Goal: Find specific page/section: Find specific page/section

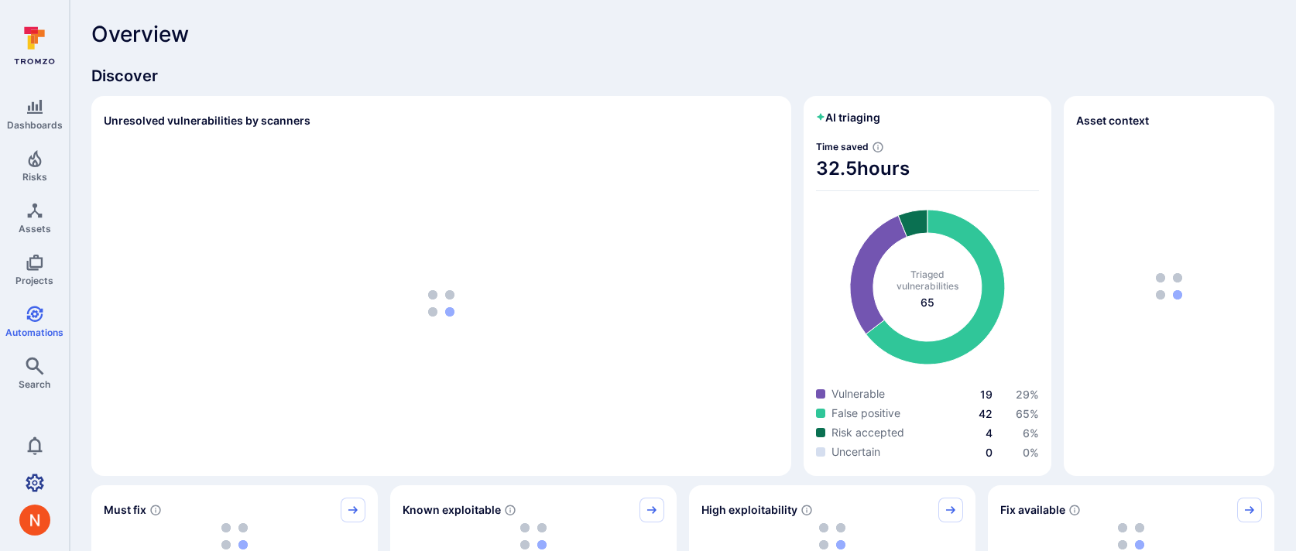
click at [34, 493] on link "Settings" at bounding box center [34, 483] width 69 height 31
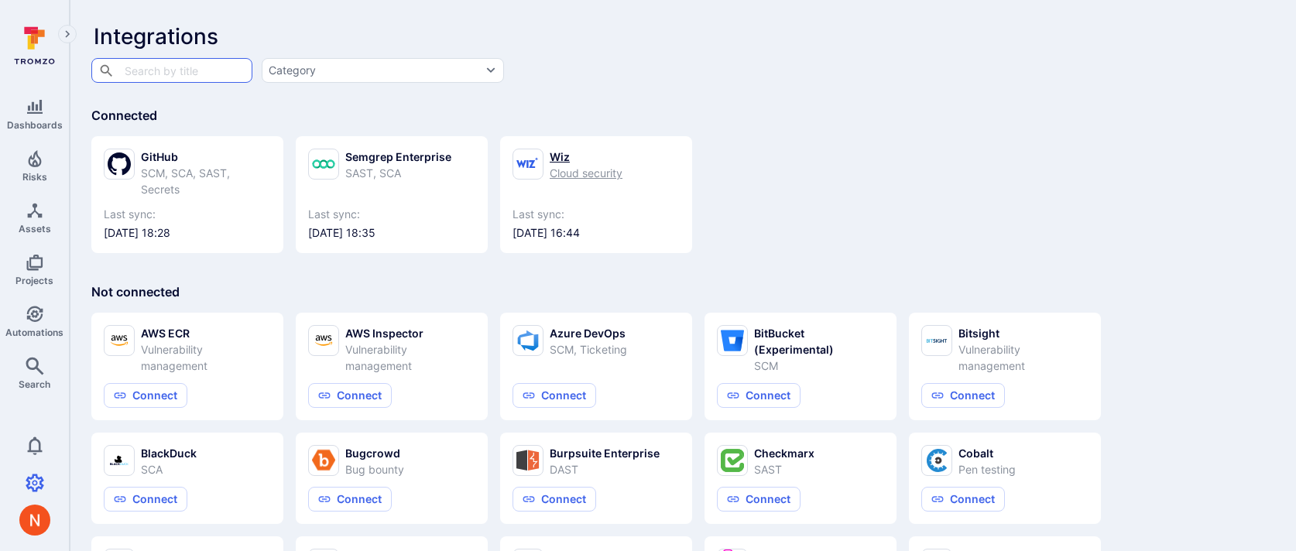
click at [527, 163] on icon at bounding box center [527, 162] width 22 height 11
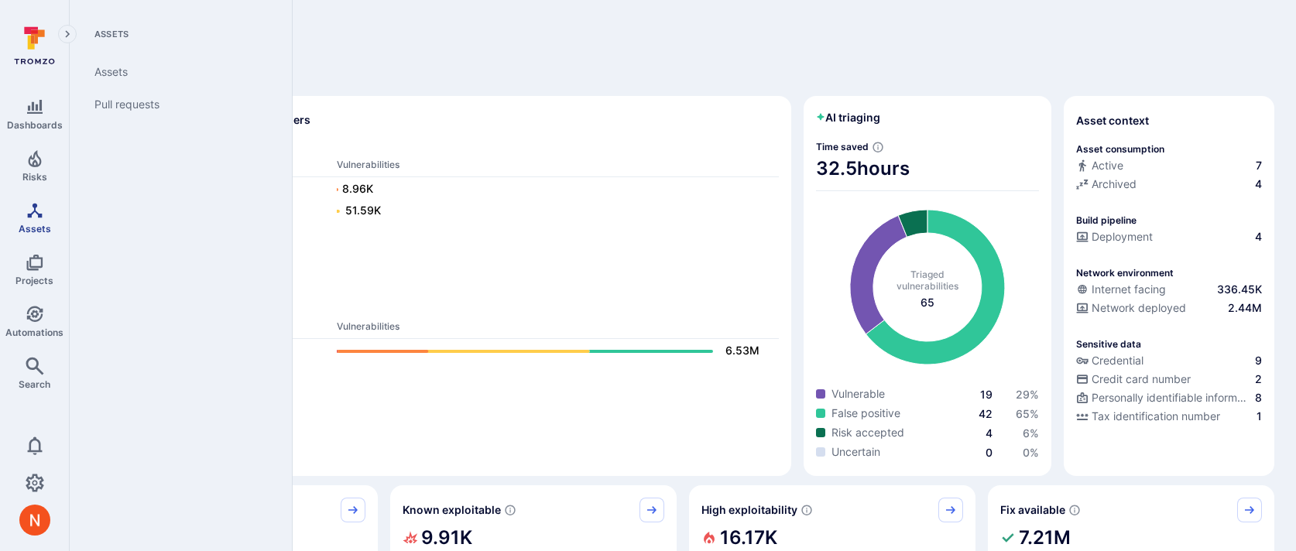
click at [43, 224] on span "Assets" at bounding box center [35, 229] width 33 height 12
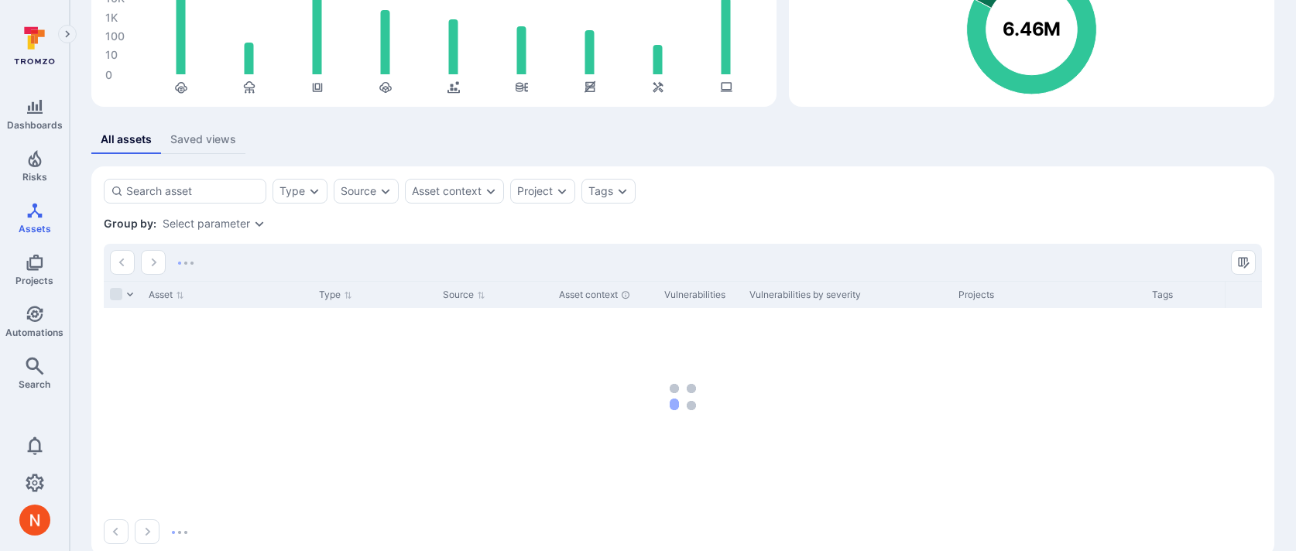
scroll to position [195, 0]
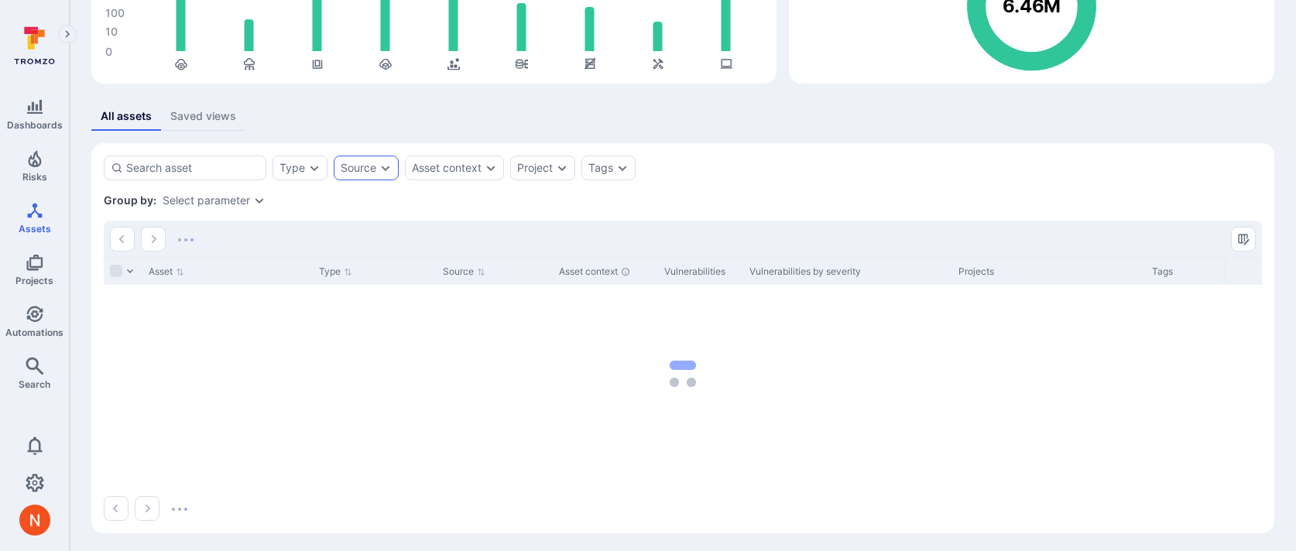
click at [376, 170] on div "Source" at bounding box center [366, 168] width 65 height 25
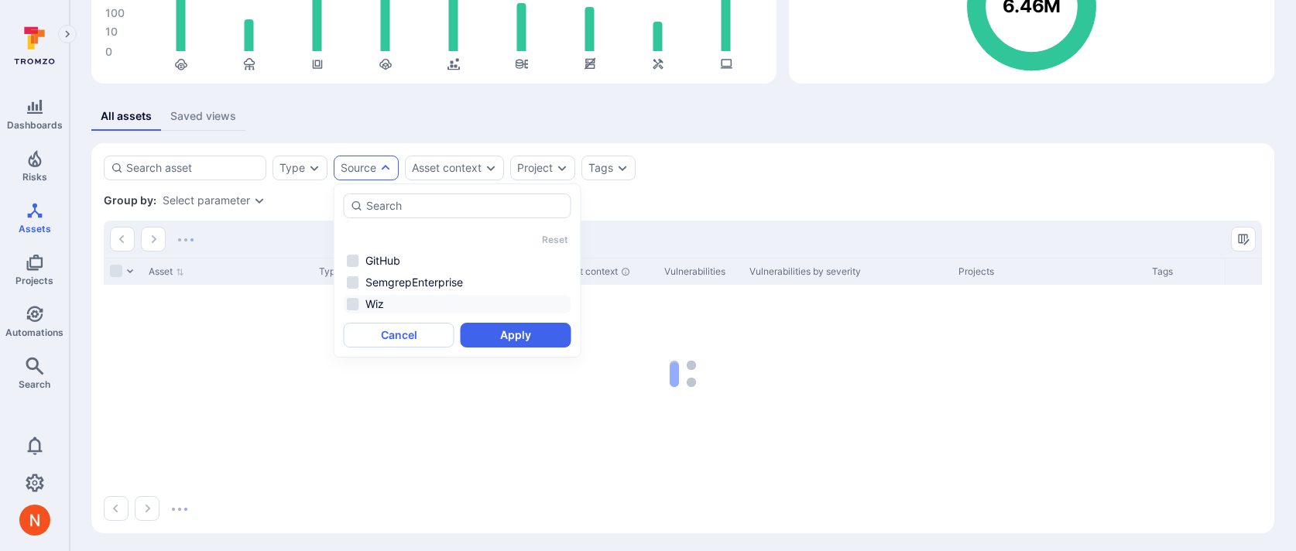
click at [403, 303] on li "Wiz" at bounding box center [458, 304] width 228 height 19
click at [519, 340] on button "Apply" at bounding box center [516, 335] width 111 height 25
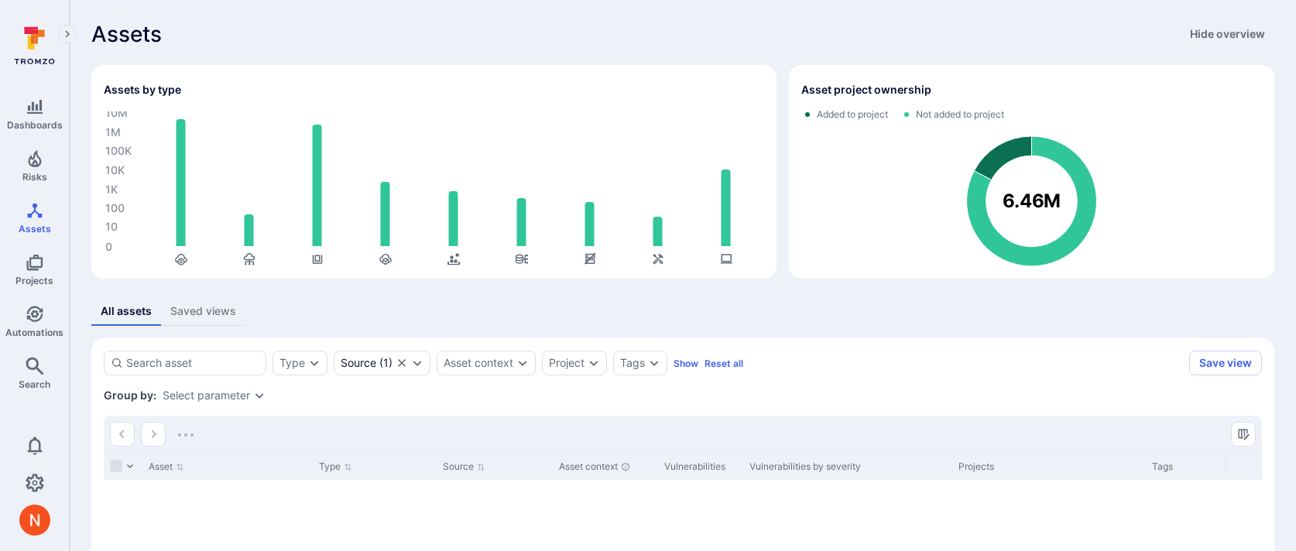
scroll to position [199, 0]
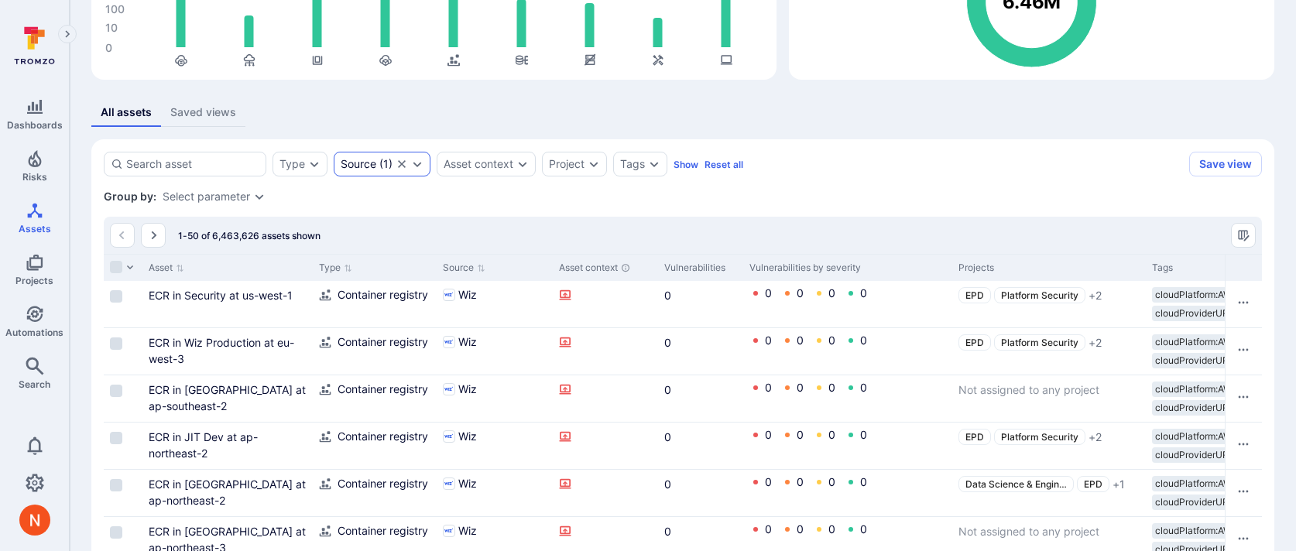
click at [400, 160] on icon "Clear selection" at bounding box center [402, 164] width 12 height 12
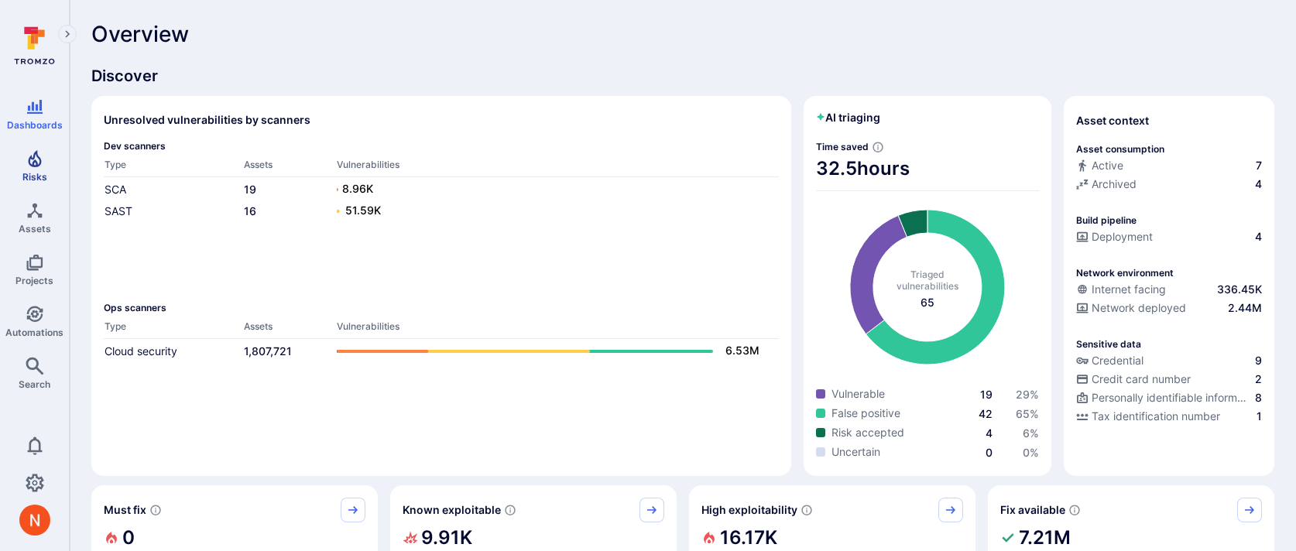
click at [27, 162] on icon "Risks" at bounding box center [35, 158] width 19 height 19
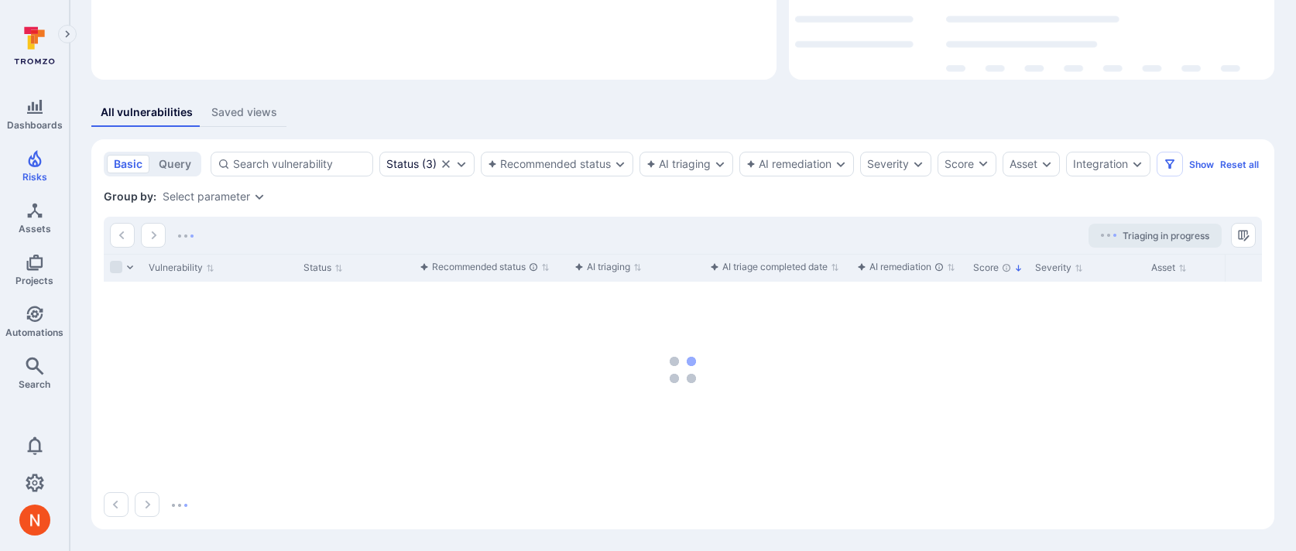
scroll to position [235, 0]
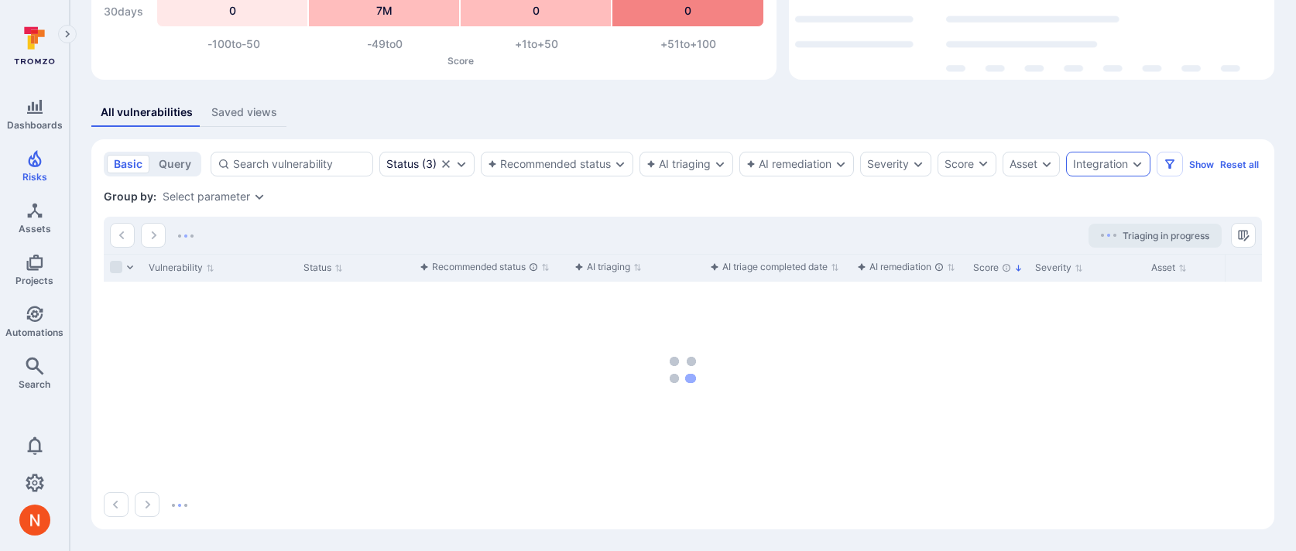
click at [1100, 152] on div "Integration" at bounding box center [1108, 164] width 84 height 25
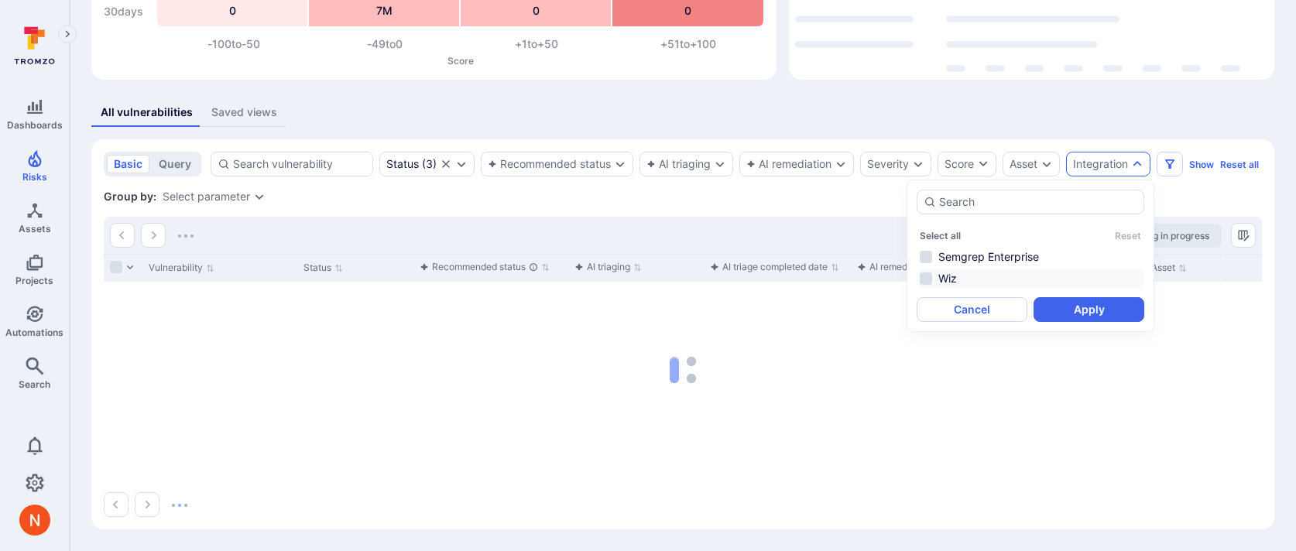
click at [966, 269] on li "Wiz" at bounding box center [1031, 278] width 228 height 19
click at [1082, 297] on button "Apply" at bounding box center [1089, 309] width 111 height 25
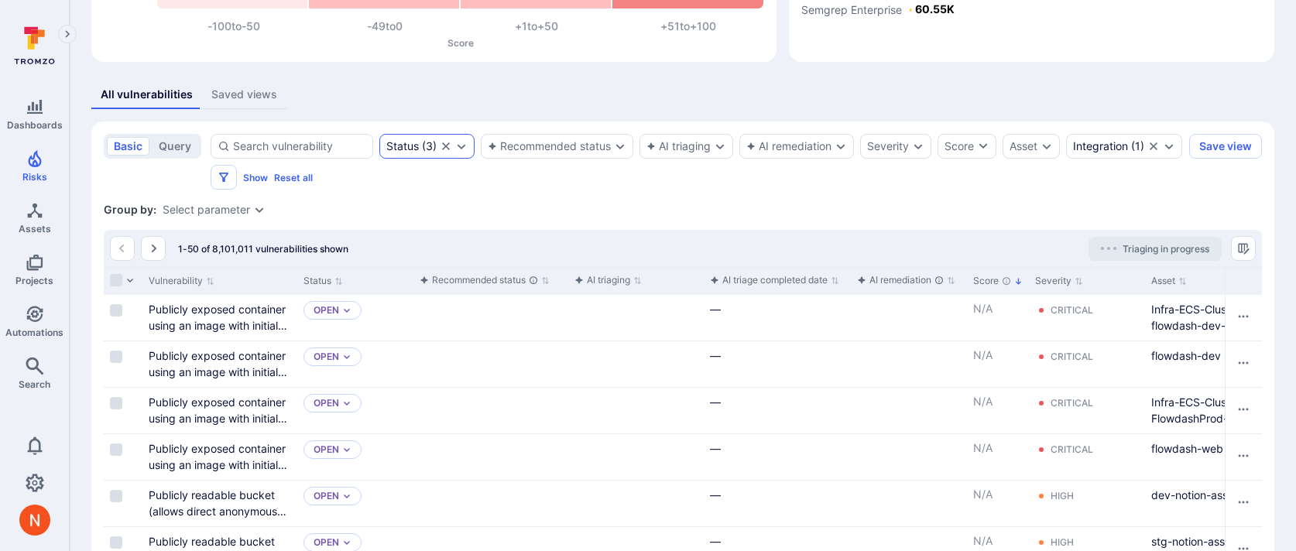
click at [450, 146] on icon "Clear selection" at bounding box center [446, 146] width 12 height 12
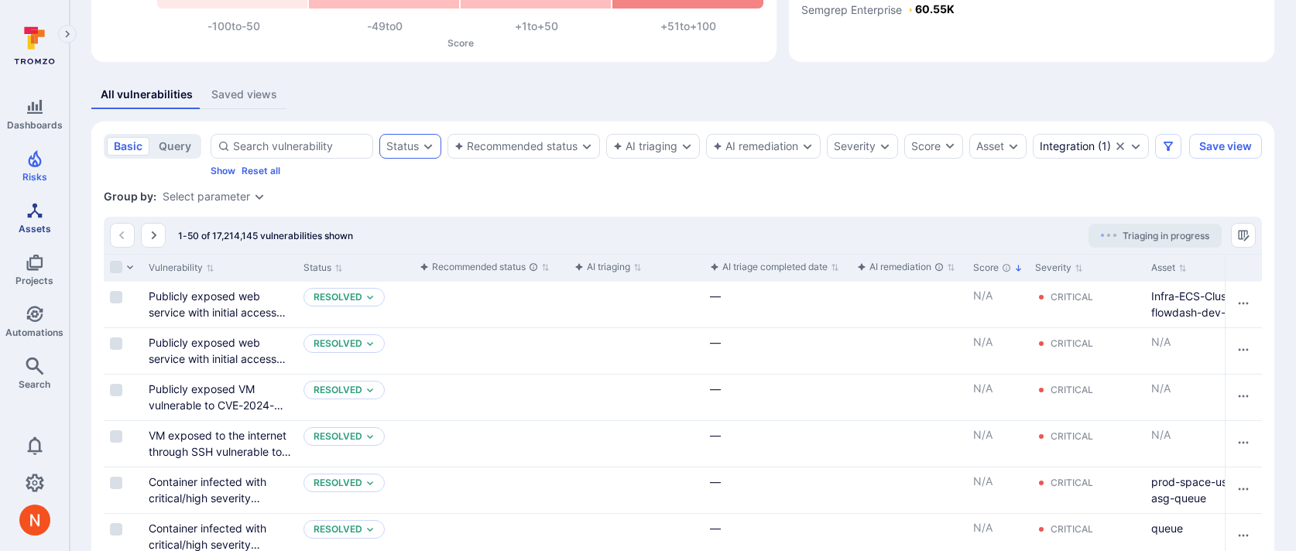
click at [23, 221] on link "Assets" at bounding box center [34, 218] width 69 height 46
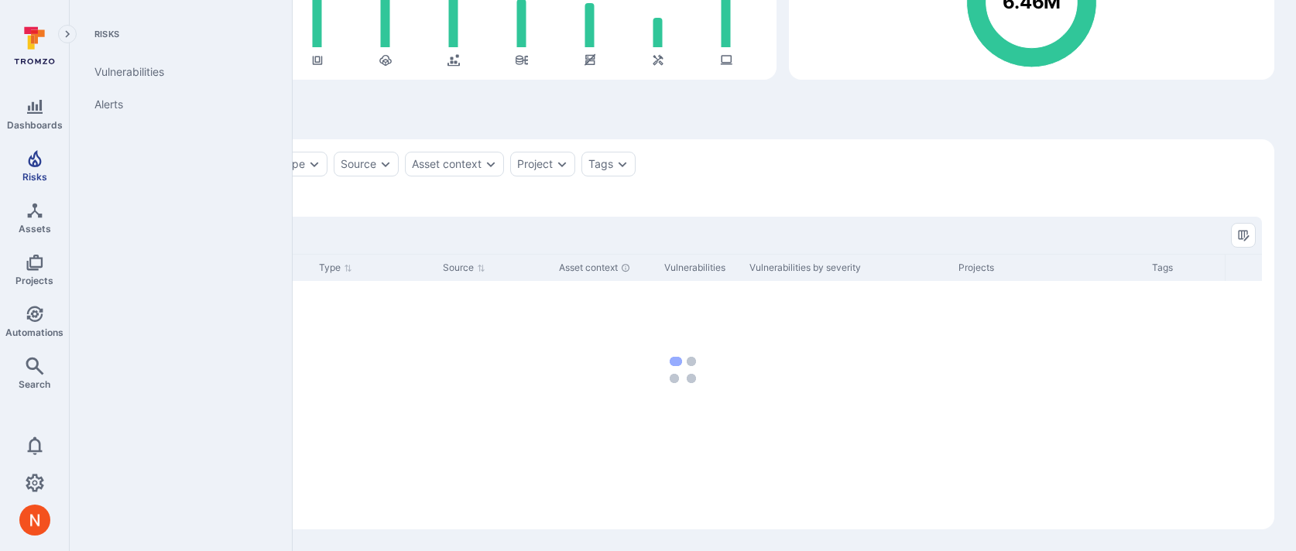
click at [39, 171] on span "Risks" at bounding box center [34, 177] width 25 height 12
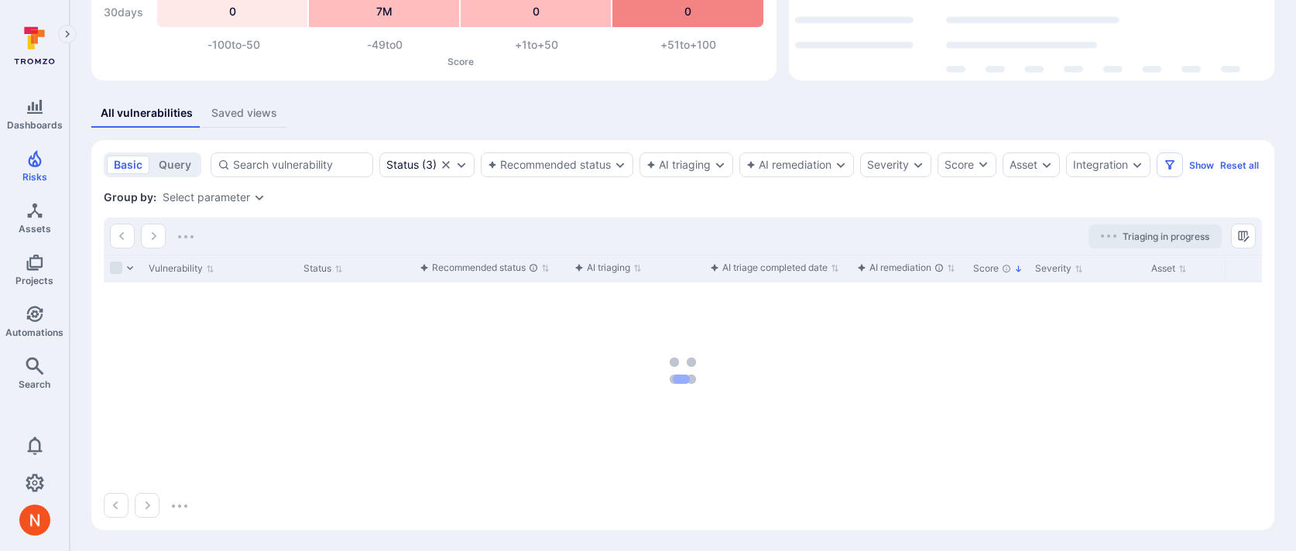
scroll to position [235, 0]
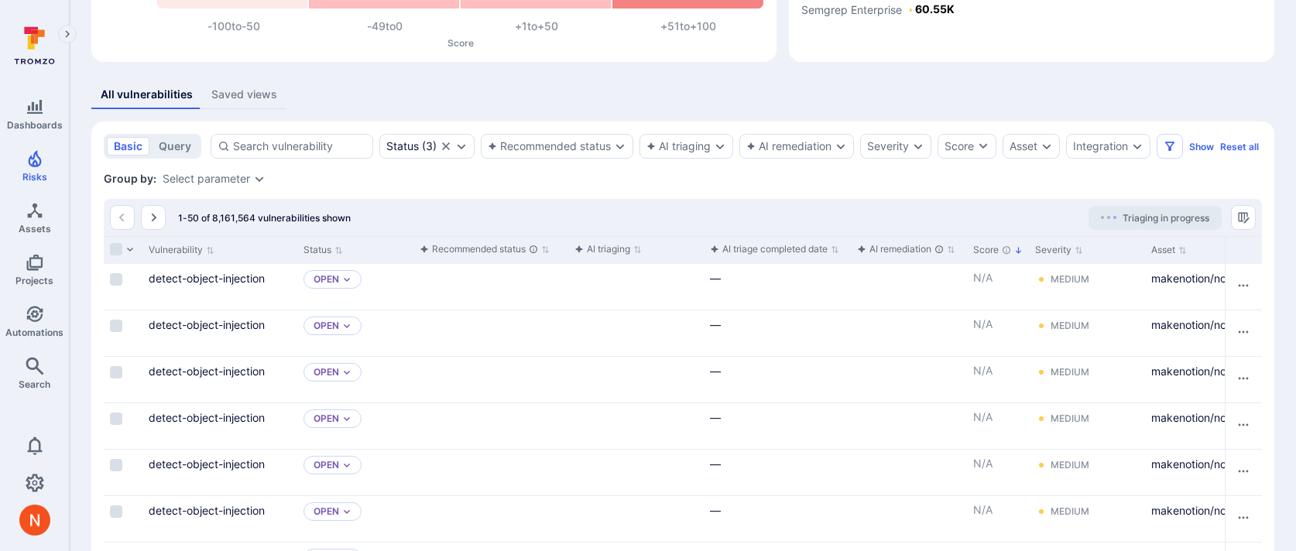
click at [472, 95] on div "All vulnerabilities Saved views" at bounding box center [682, 95] width 1183 height 29
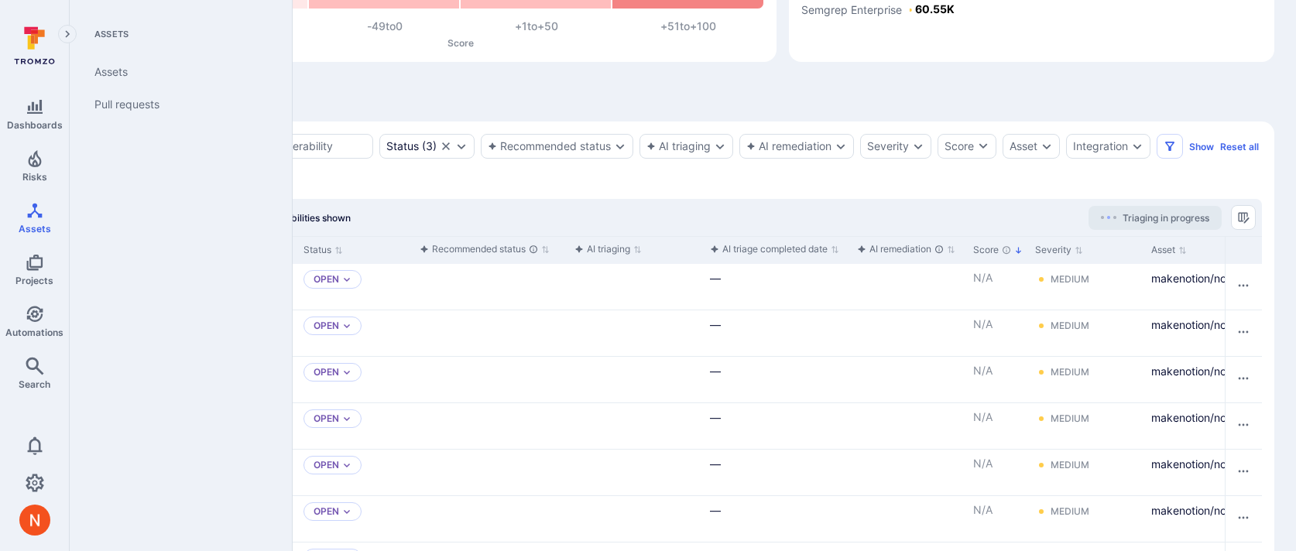
click at [29, 242] on div "Dashboards Risks Assets Projects Automations Search" at bounding box center [34, 246] width 69 height 311
click at [32, 226] on span "Assets" at bounding box center [35, 229] width 33 height 12
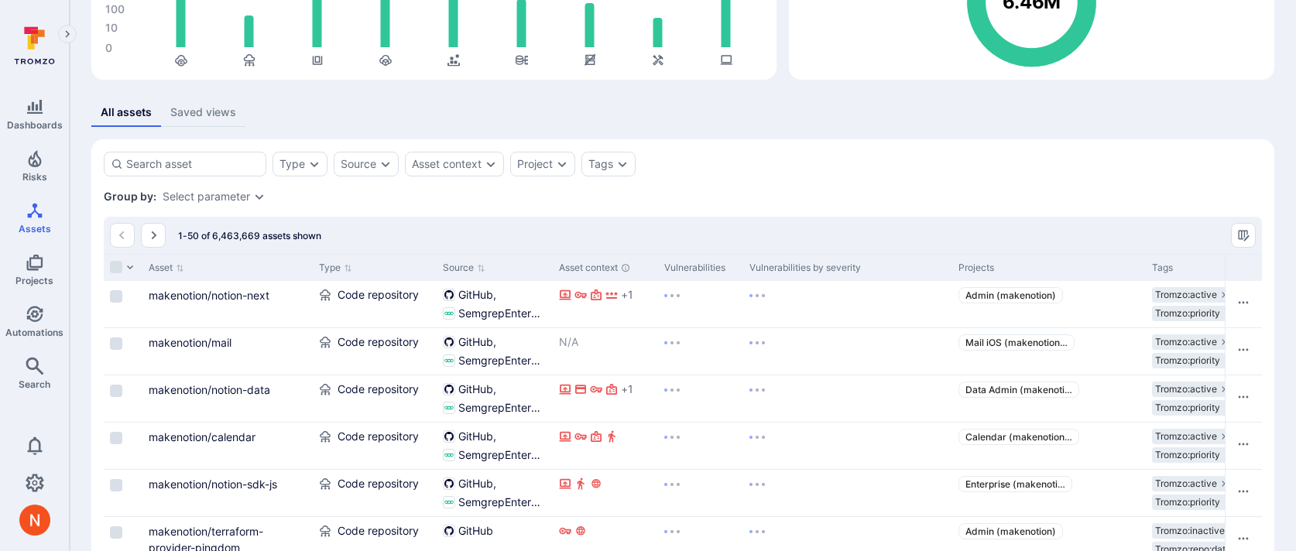
scroll to position [235, 0]
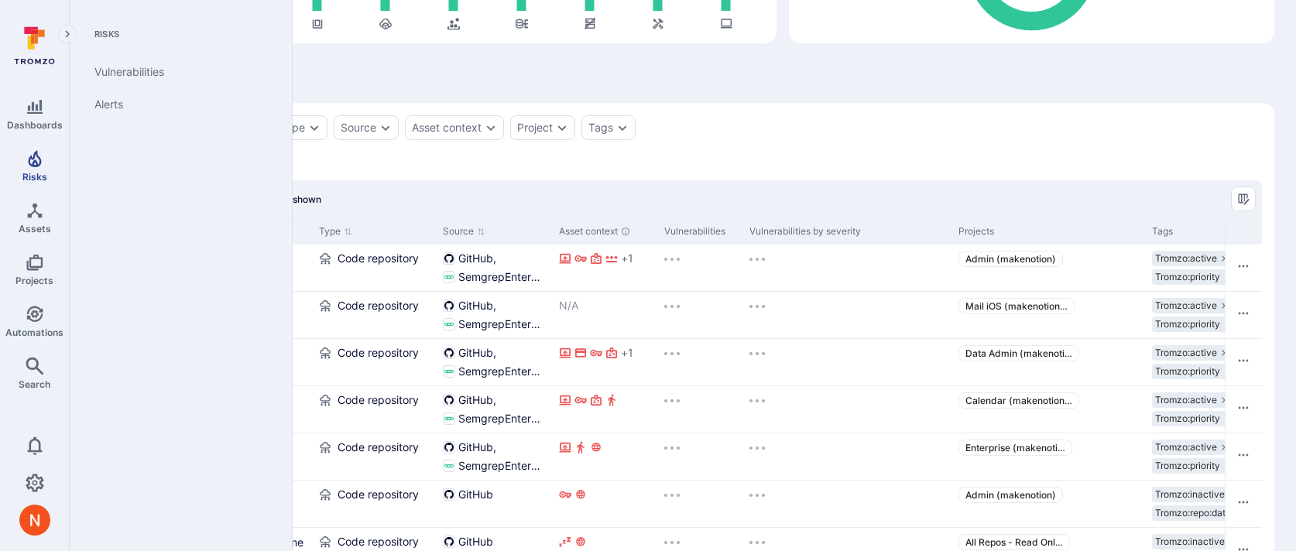
click at [38, 178] on span "Risks" at bounding box center [34, 177] width 25 height 12
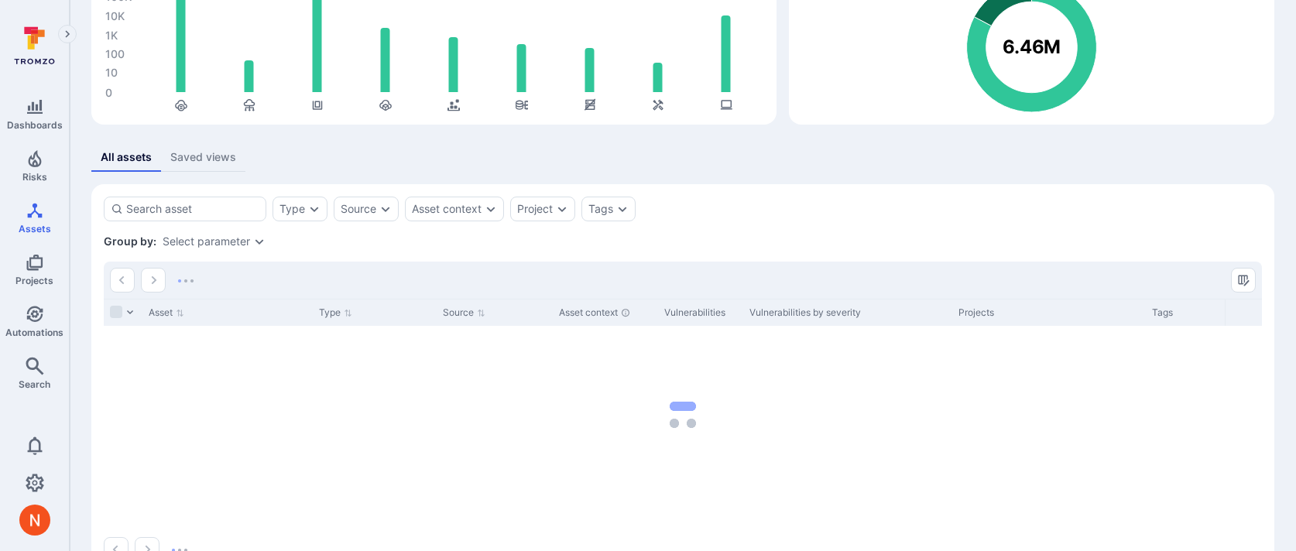
scroll to position [199, 0]
